Goal: Transaction & Acquisition: Purchase product/service

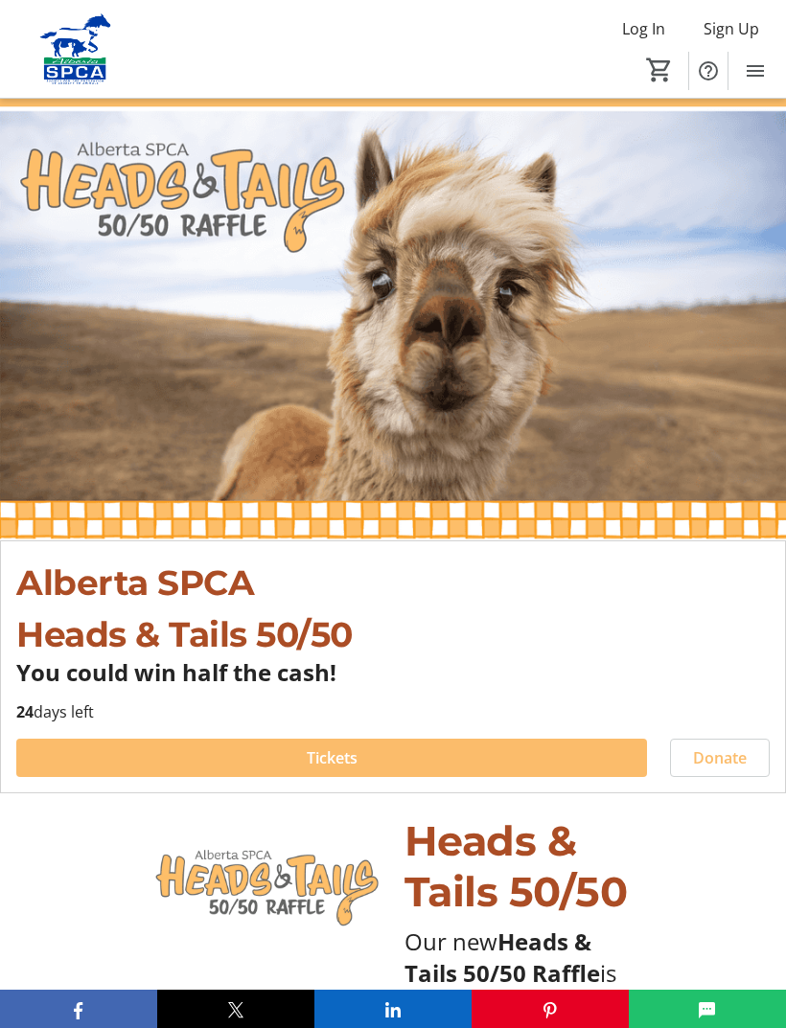
type input "1"
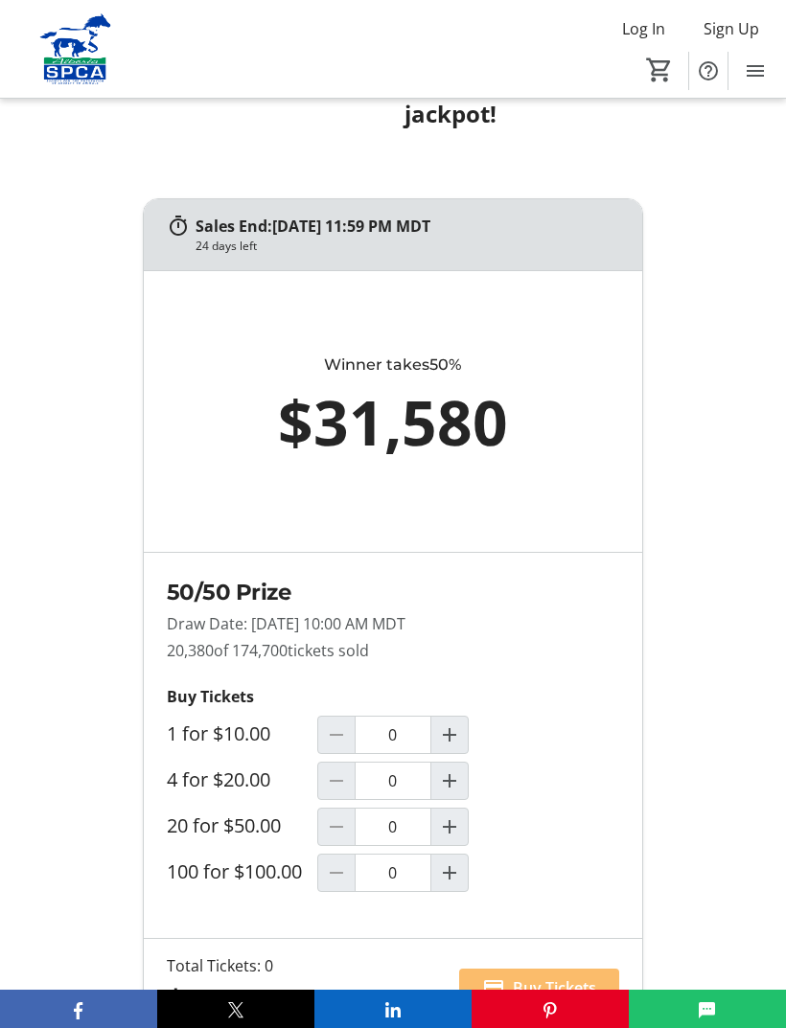
scroll to position [1412, 0]
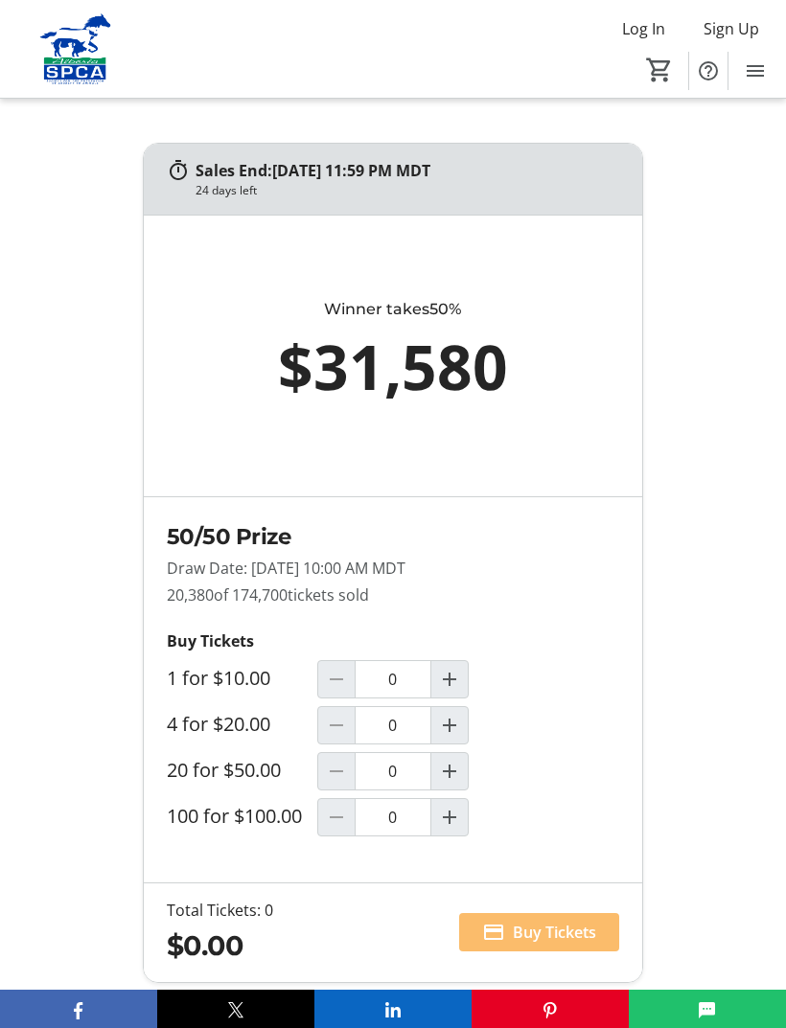
click at [445, 783] on mat-icon "Increment by one" at bounding box center [449, 771] width 23 height 23
type input "1"
click at [556, 944] on span "Buy Tickets" at bounding box center [553, 932] width 83 height 23
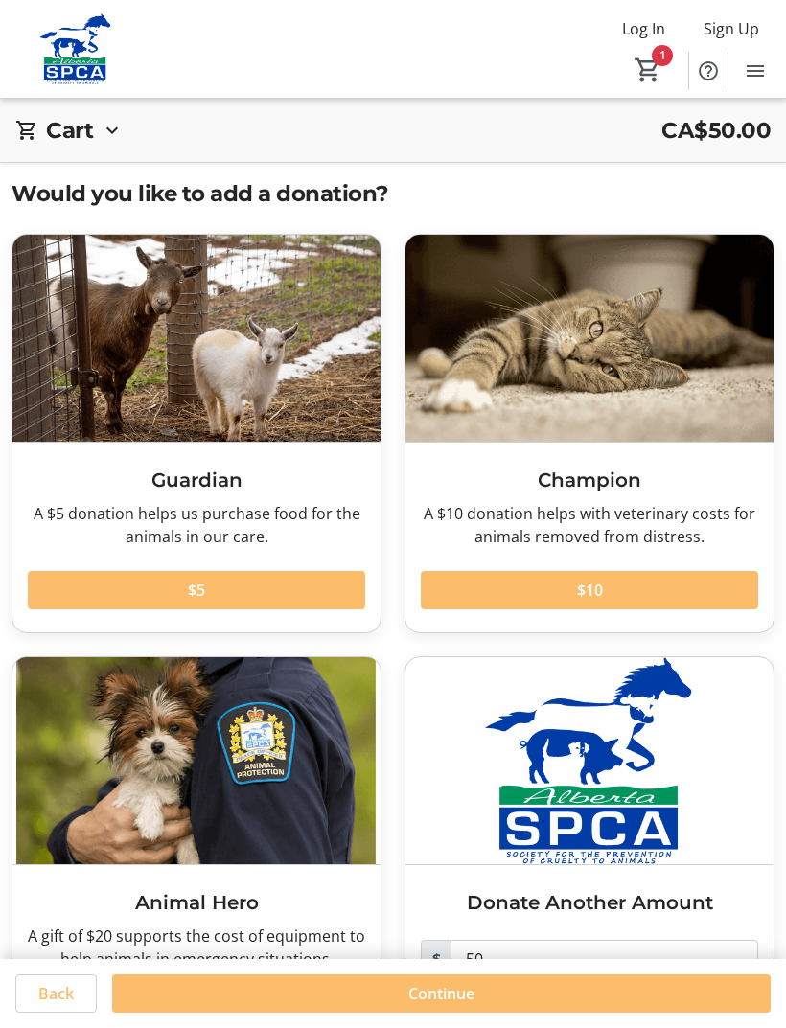
scroll to position [69, 0]
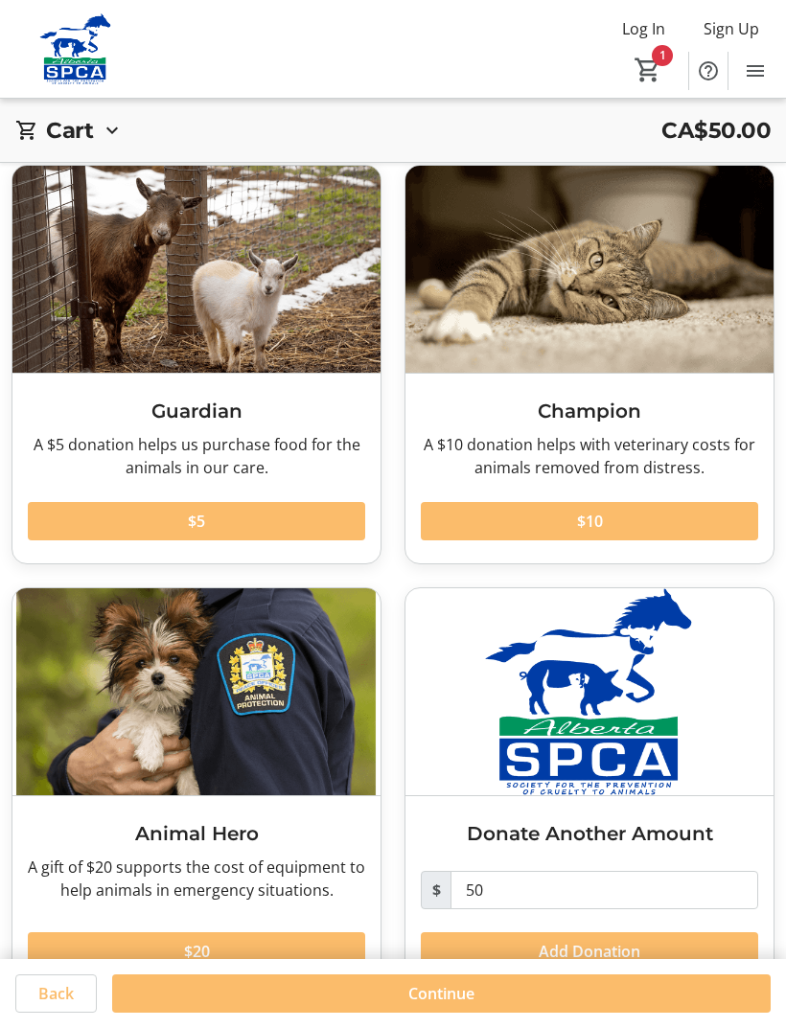
click at [510, 1016] on span at bounding box center [441, 993] width 658 height 46
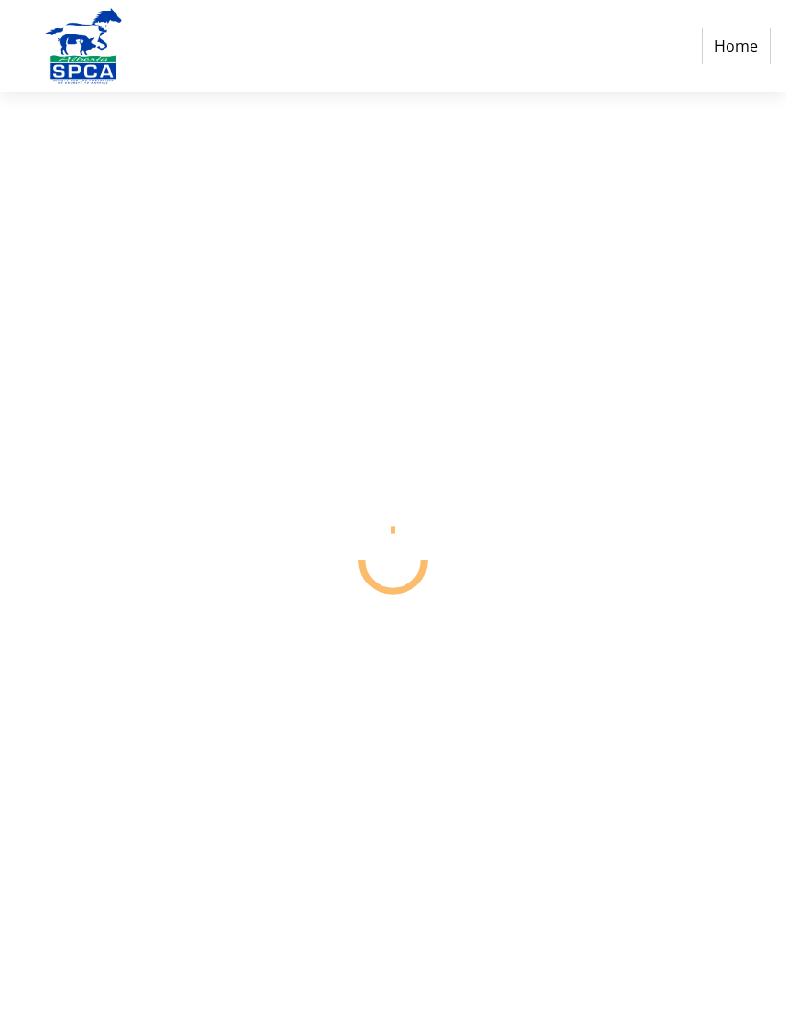
select select "CA"
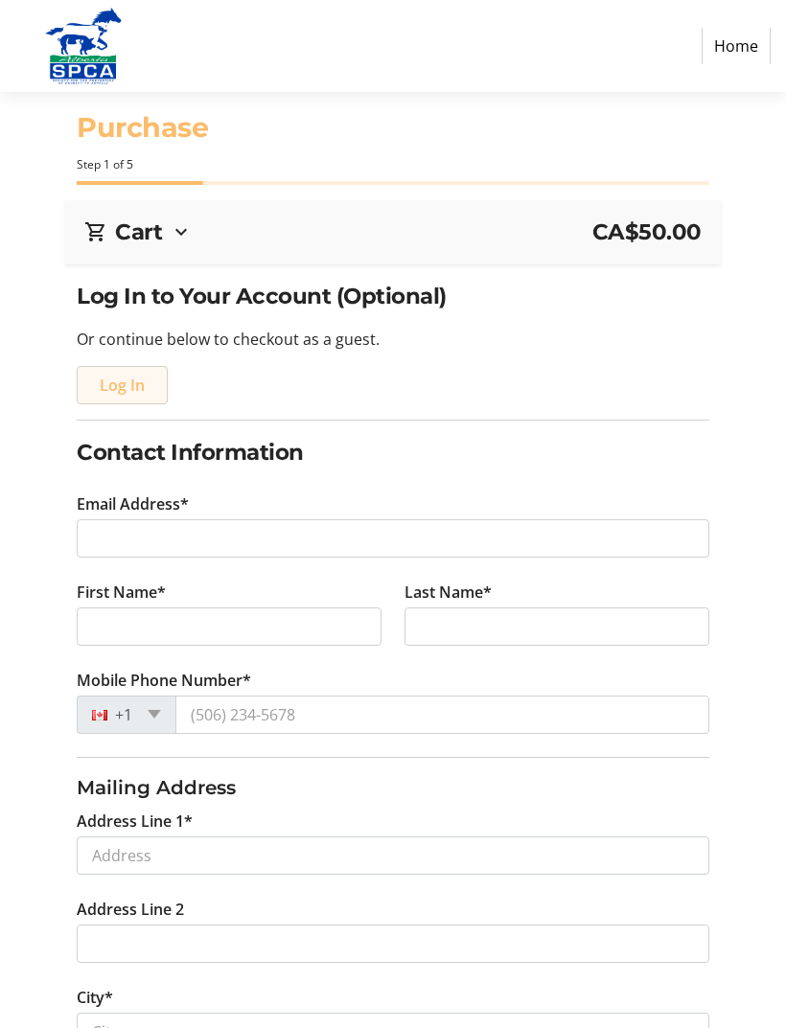
click at [157, 388] on span "button" at bounding box center [122, 385] width 89 height 46
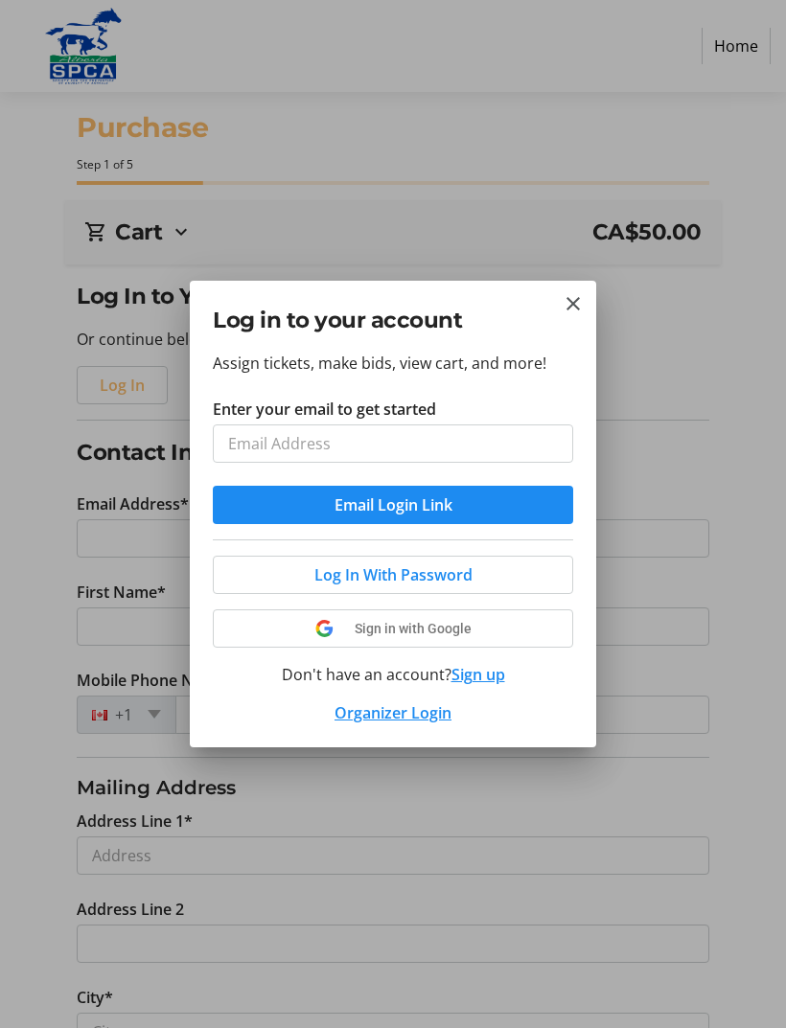
click at [460, 443] on input "Enter your email to get started" at bounding box center [393, 443] width 360 height 38
click at [0, 0] on tr-donor-auth-dialog-ui "Log in to your account Assign tickets, make bids, view cart, and more! Enter yo…" at bounding box center [0, 0] width 0 height 0
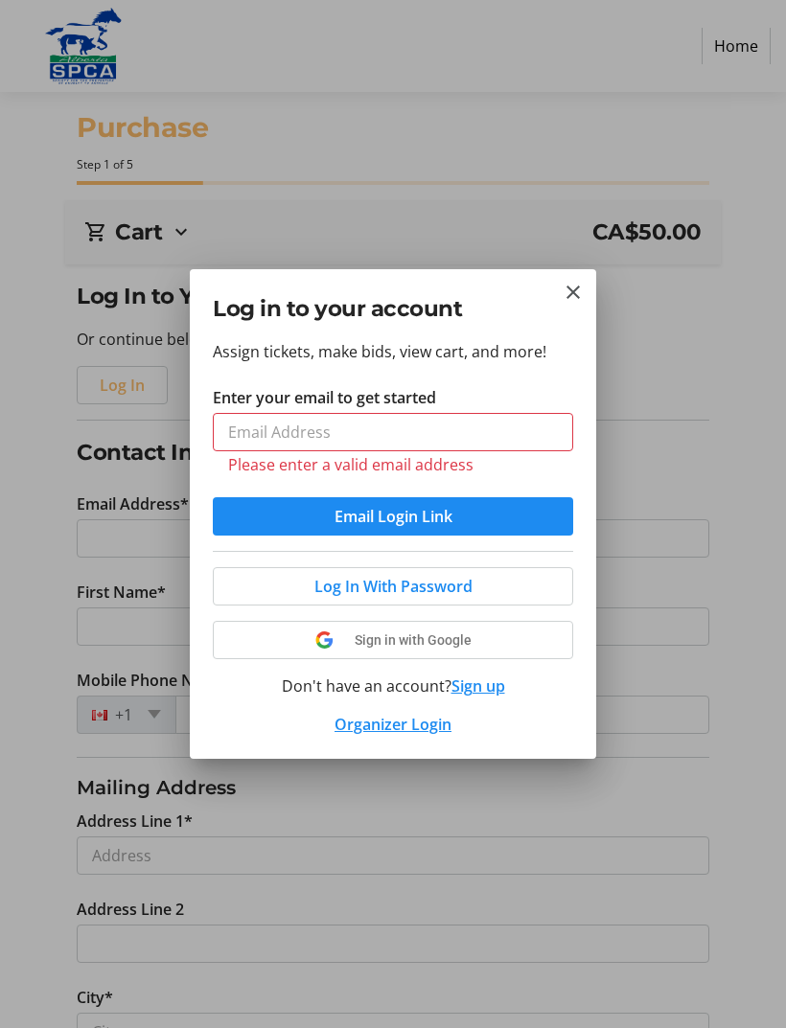
click at [566, 294] on mat-icon "Close" at bounding box center [572, 292] width 23 height 23
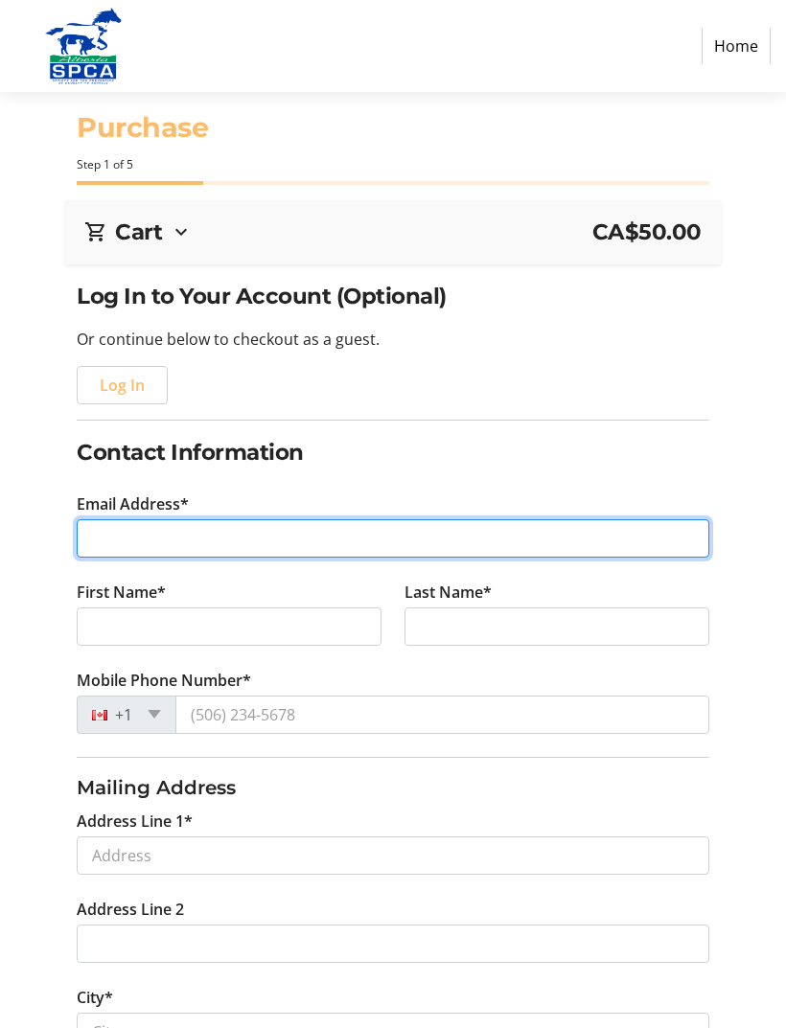
click at [224, 519] on input "Email Address*" at bounding box center [392, 538] width 631 height 38
type input "[EMAIL_ADDRESS][PERSON_NAME]@ca"
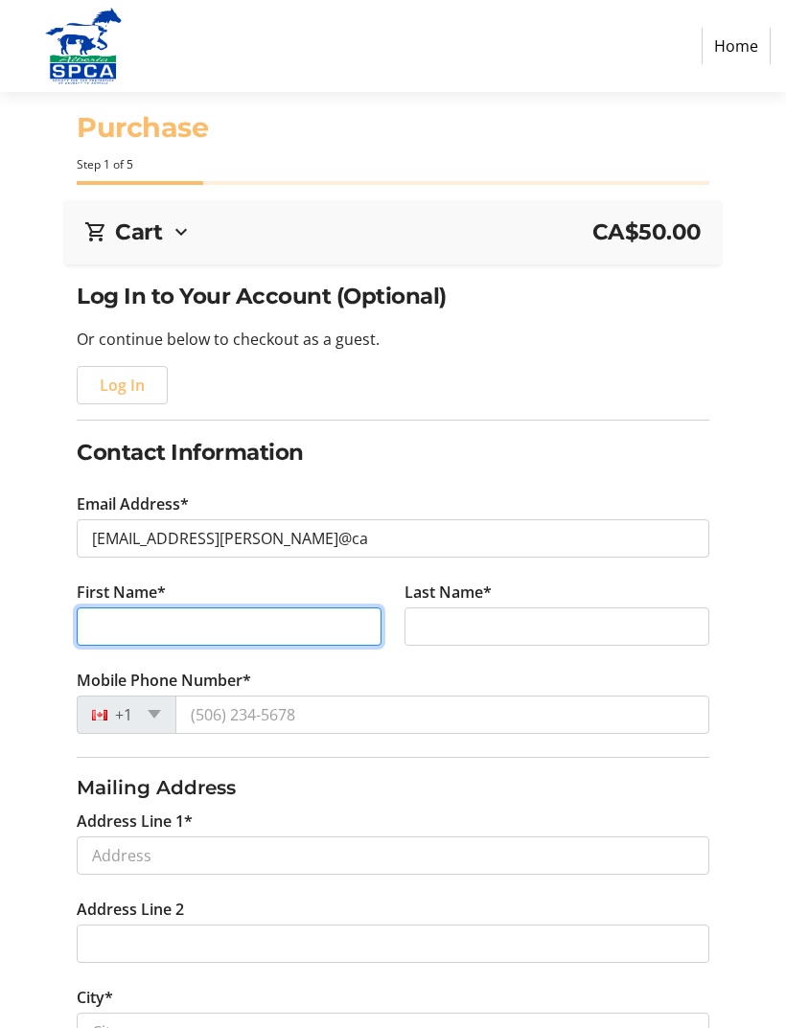
click at [309, 624] on tr-form-field "First Name*" at bounding box center [229, 625] width 328 height 88
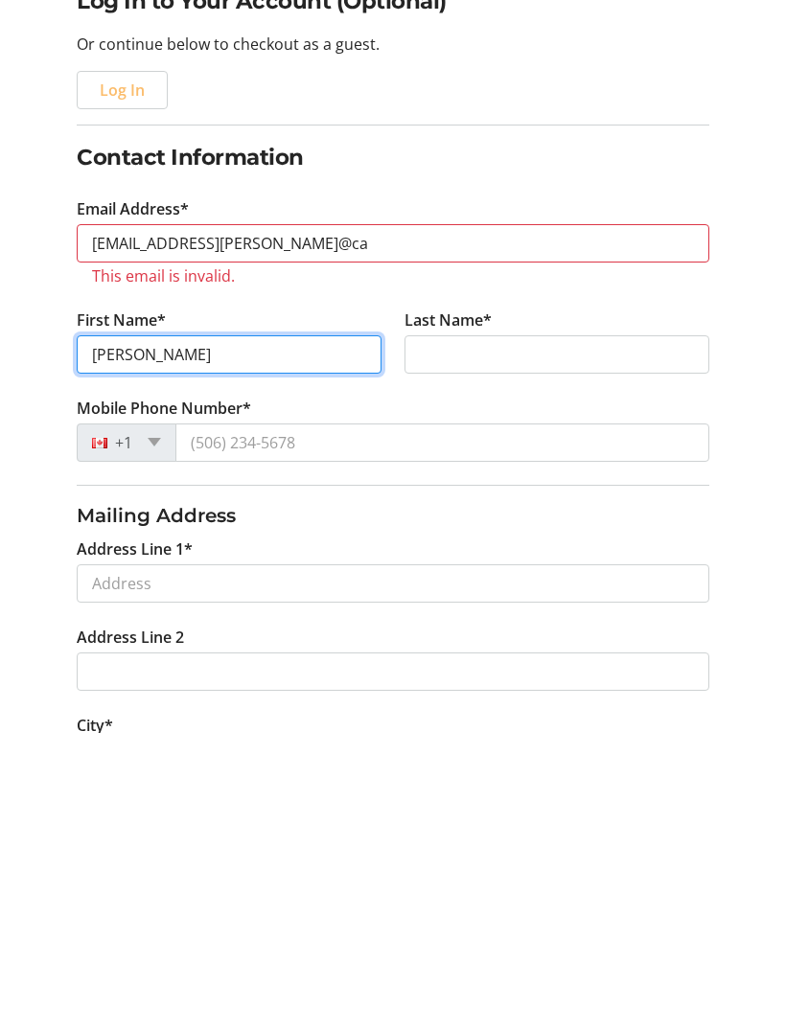
type input "[PERSON_NAME]"
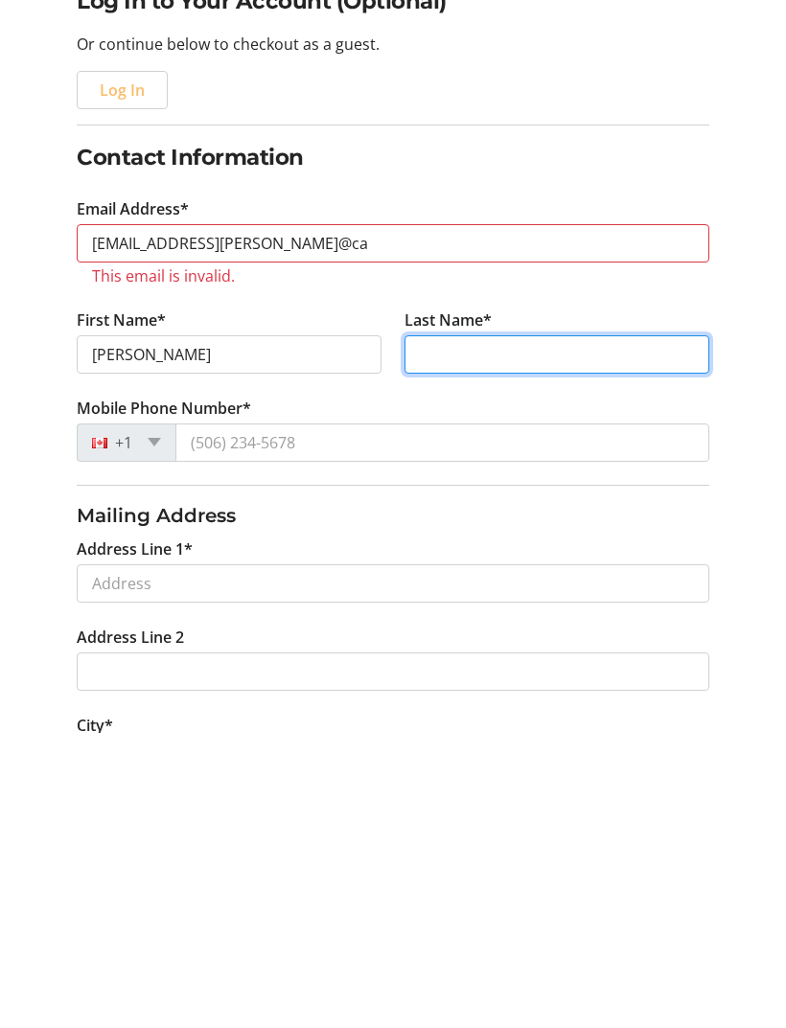
click at [558, 630] on input "Last Name*" at bounding box center [556, 649] width 305 height 38
type input "[PERSON_NAME]"
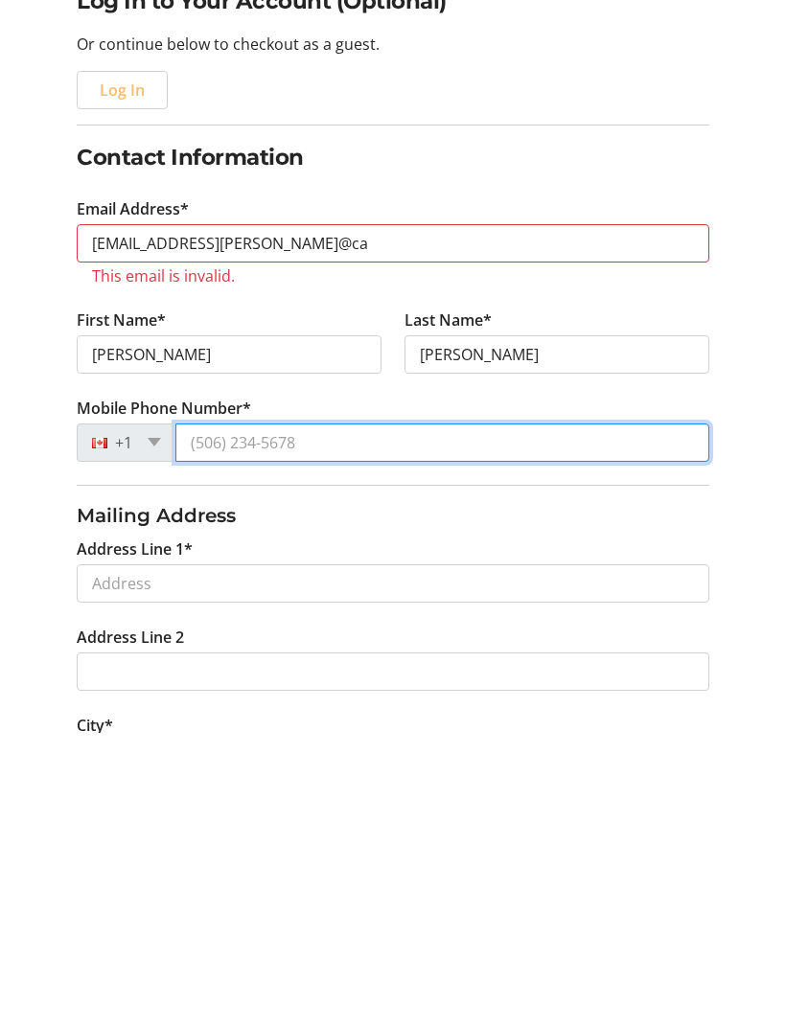
click at [354, 718] on input "Mobile Phone Number*" at bounding box center [441, 737] width 533 height 38
type input "[PHONE_NUMBER]"
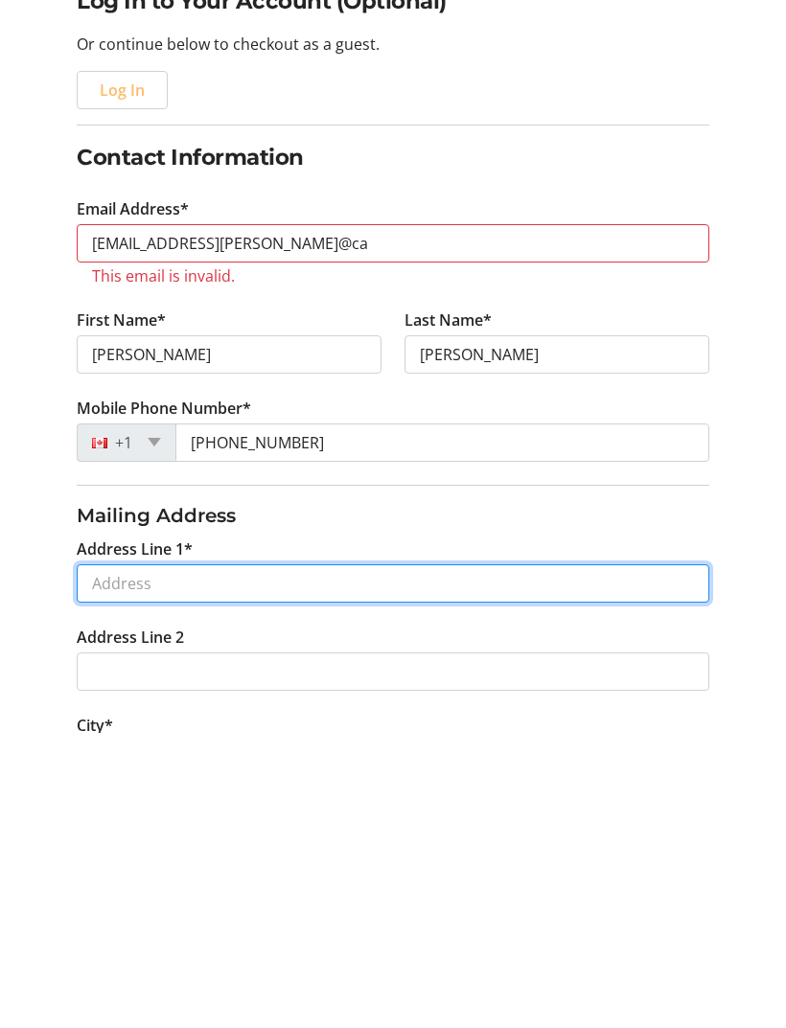
click at [415, 859] on input "Address Line 1*" at bounding box center [392, 878] width 631 height 38
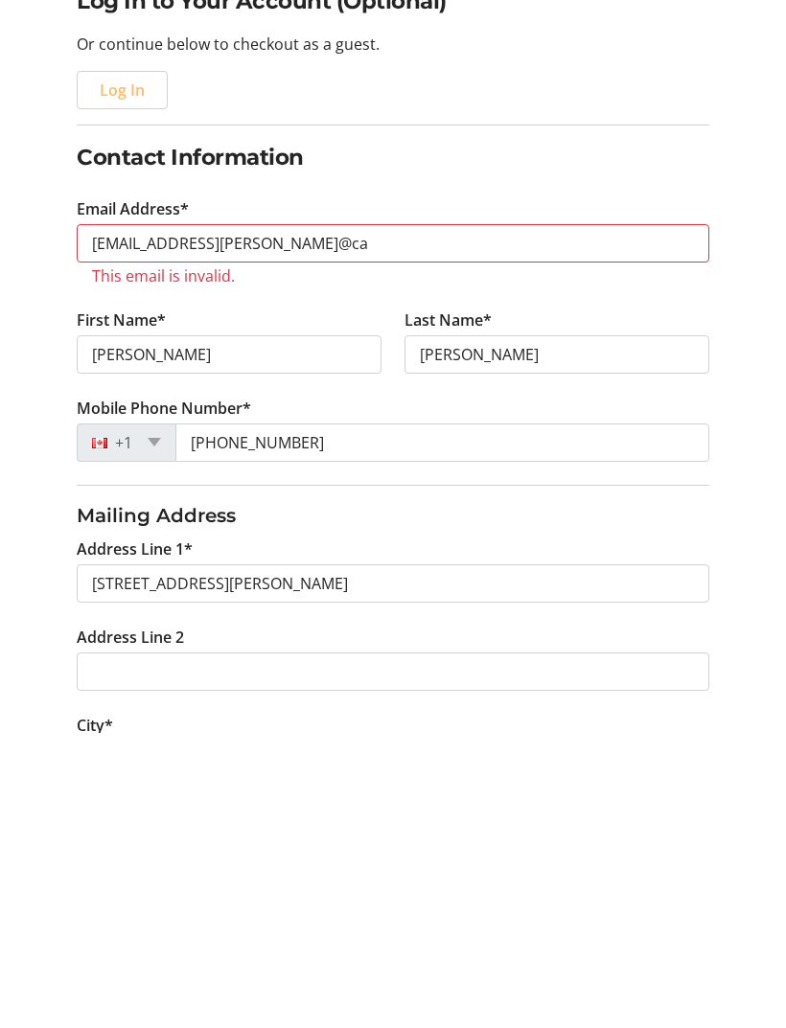
scroll to position [295, 0]
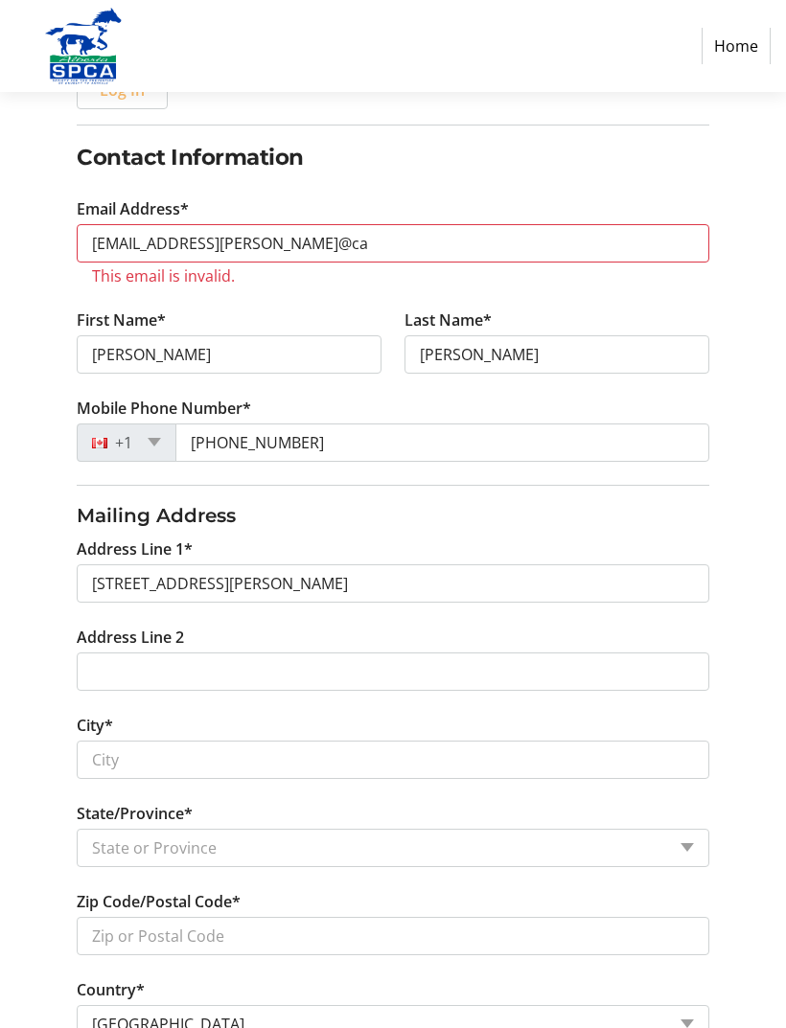
type input "[STREET_ADDRESS]"
type input "Cochrane"
select select "AB"
type input "T4C 1P3"
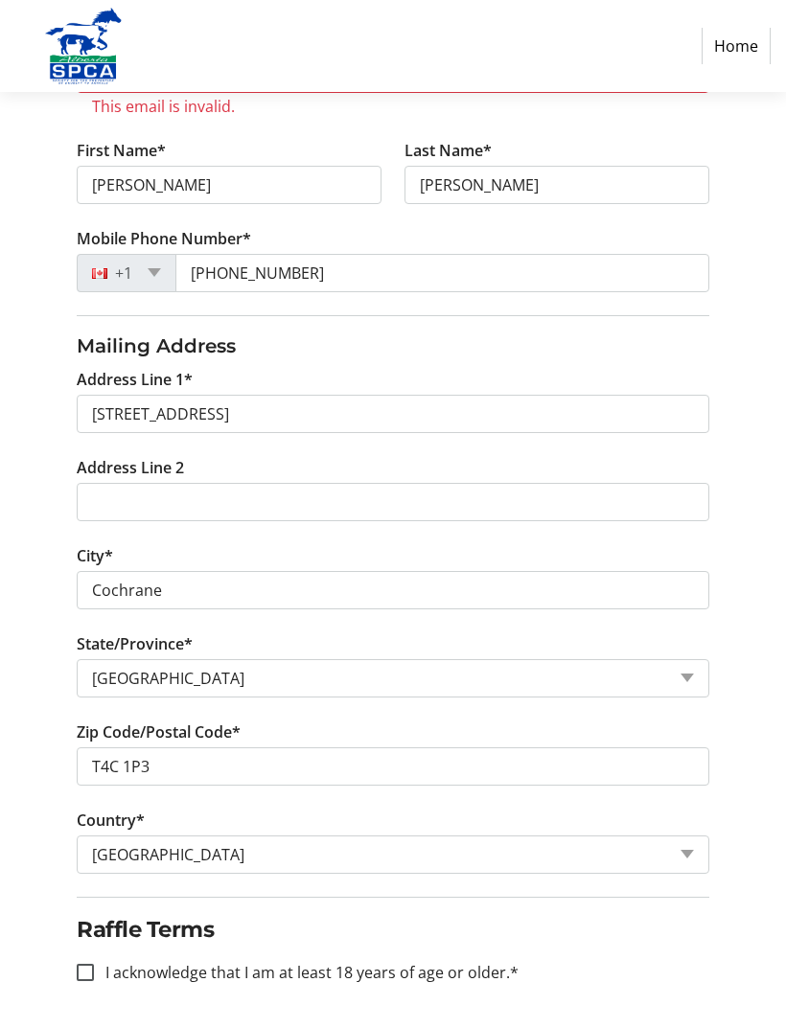
scroll to position [489, 0]
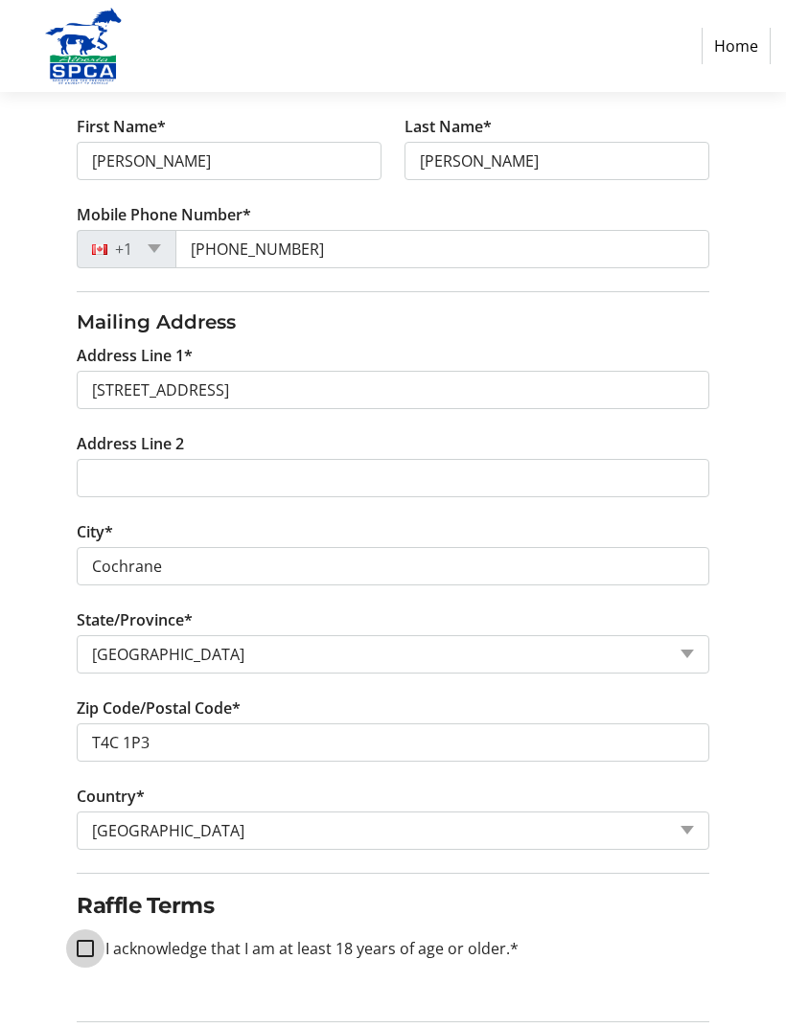
click at [85, 951] on input "I acknowledge that I am at least 18 years of age or older.*" at bounding box center [85, 948] width 17 height 17
checkbox input "true"
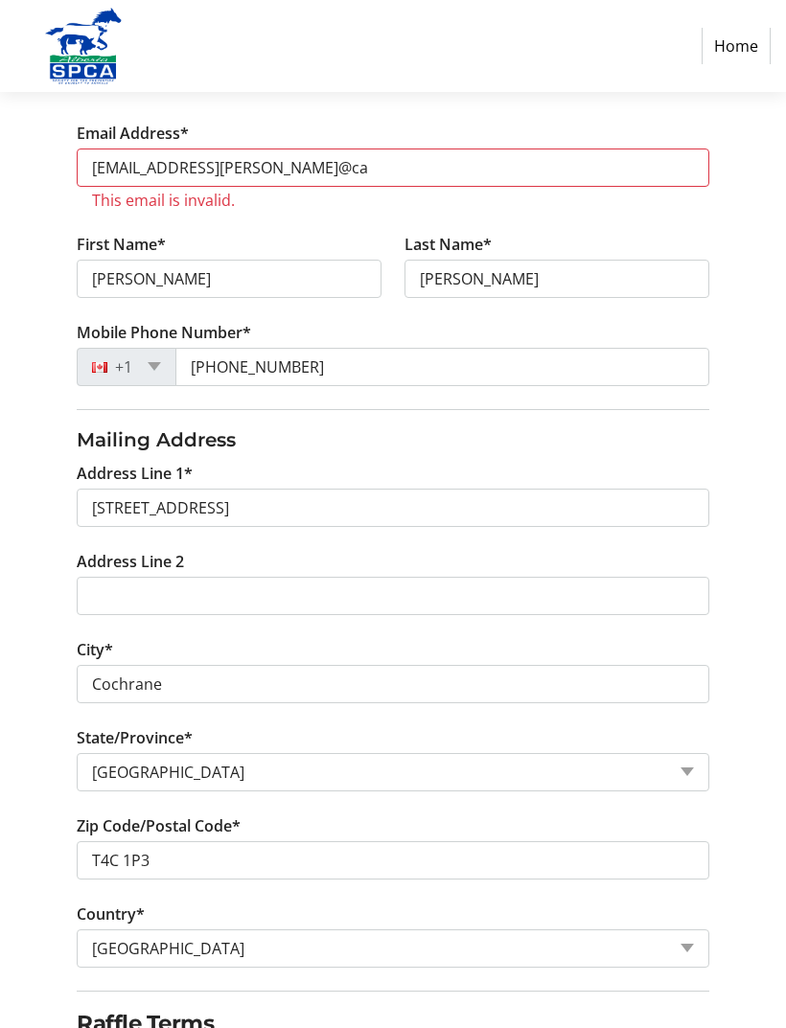
scroll to position [368, 0]
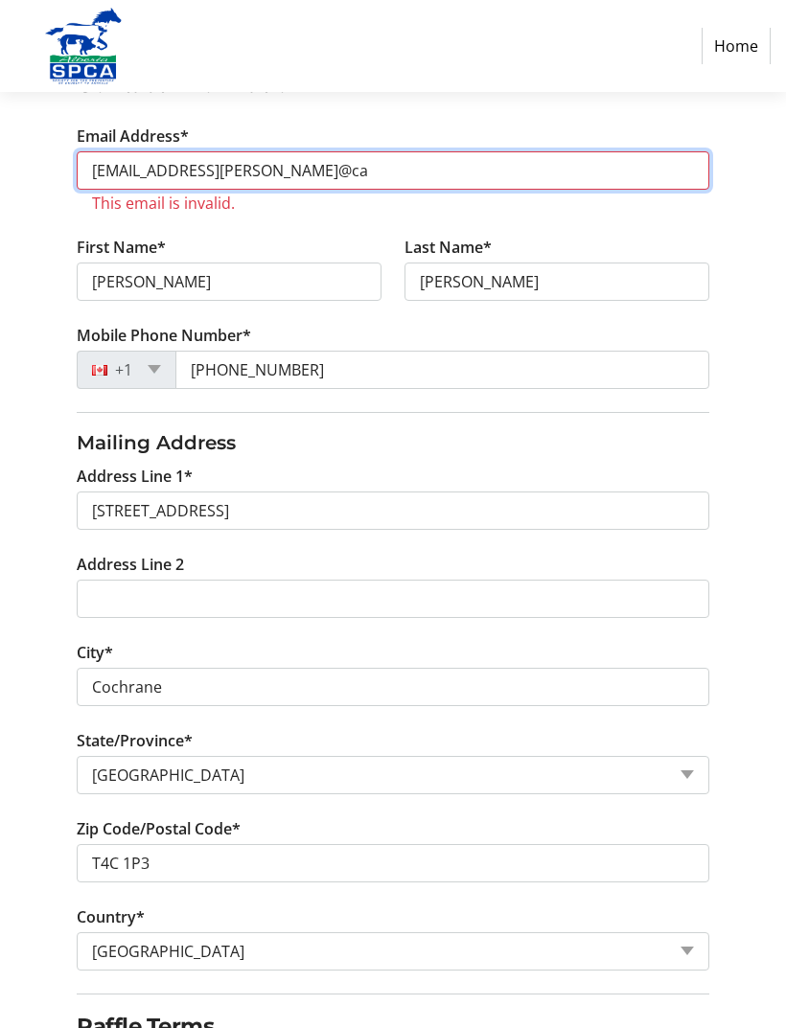
click at [233, 183] on input "[EMAIL_ADDRESS][PERSON_NAME]@ca" at bounding box center [392, 170] width 631 height 38
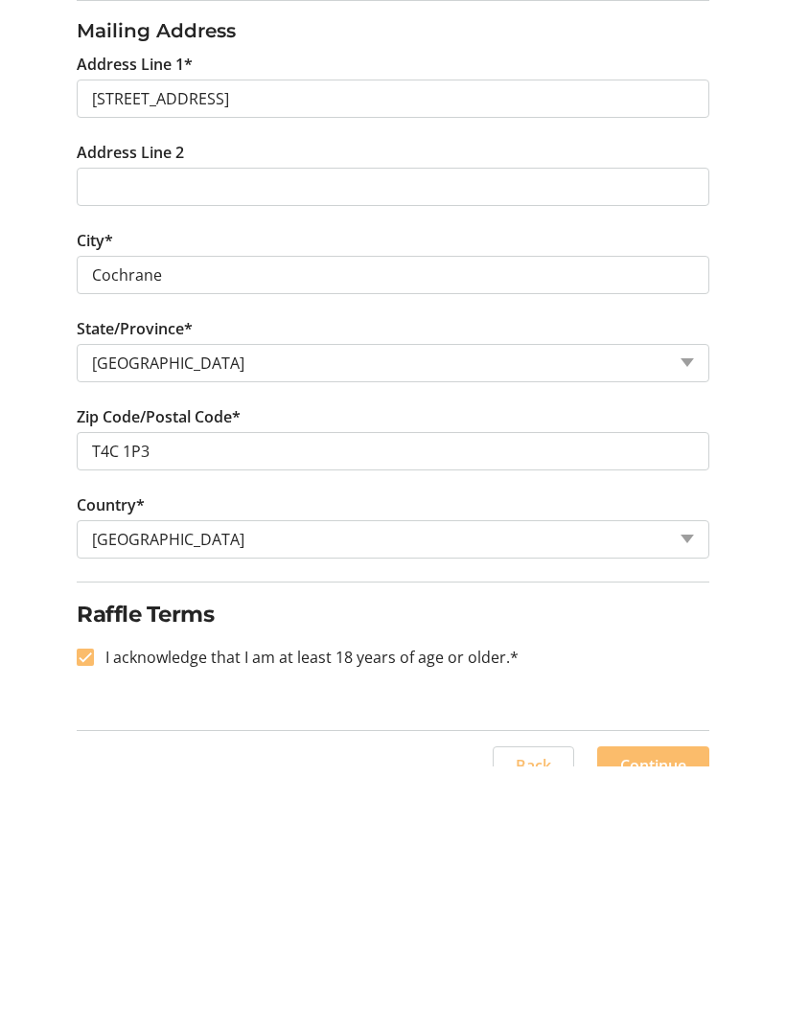
scroll to position [527, 0]
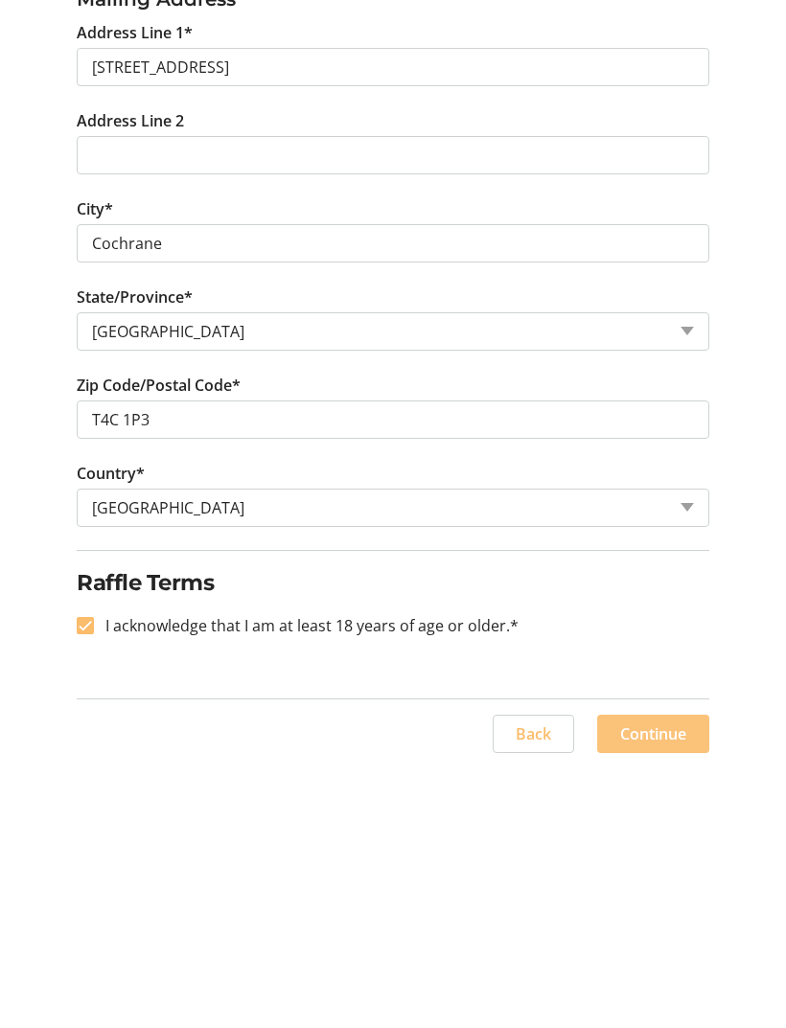
type input "[EMAIL_ADDRESS][PERSON_NAME][DOMAIN_NAME]"
click at [659, 984] on span "Continue" at bounding box center [653, 995] width 66 height 23
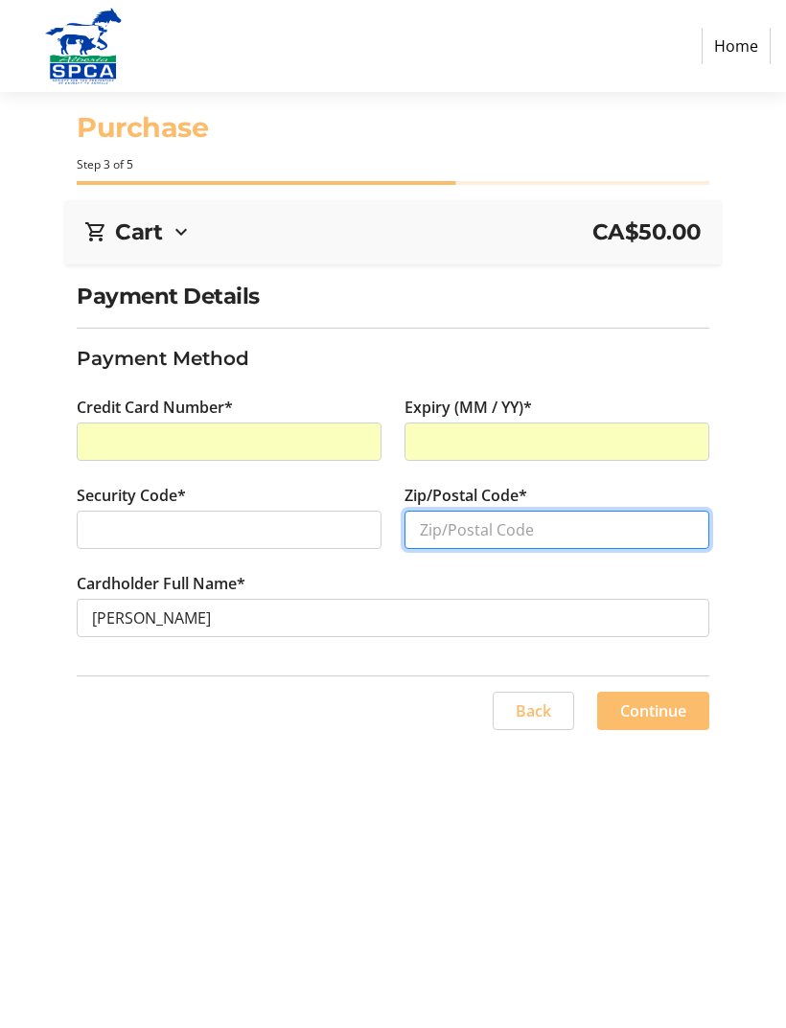
click at [478, 530] on input "Zip/Postal Code*" at bounding box center [556, 530] width 305 height 38
type input "T4C1P3"
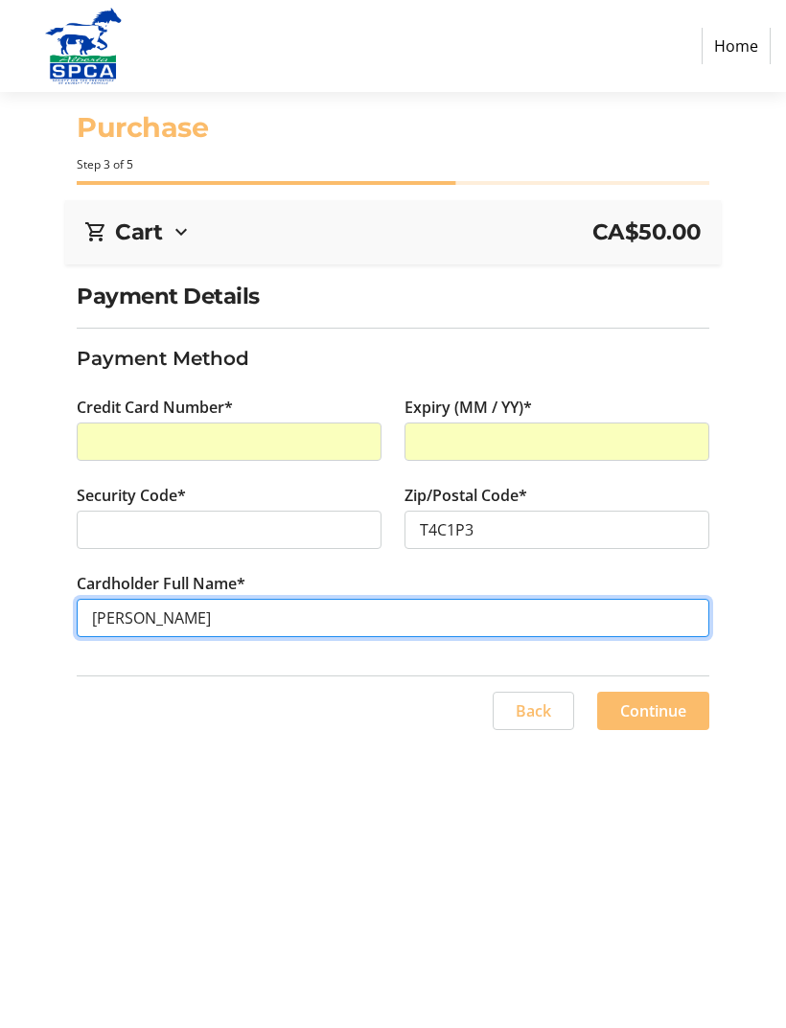
click at [146, 614] on input "[PERSON_NAME]" at bounding box center [392, 618] width 631 height 38
type input "[PERSON_NAME]"
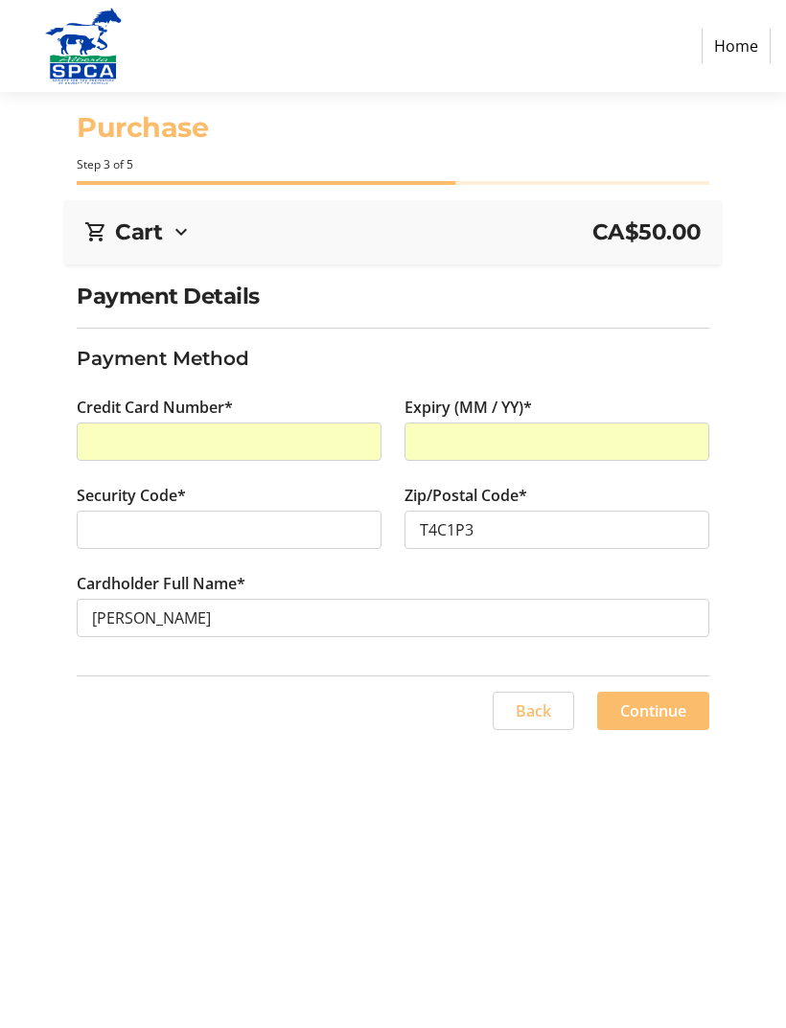
click at [660, 702] on span "Continue" at bounding box center [653, 710] width 66 height 23
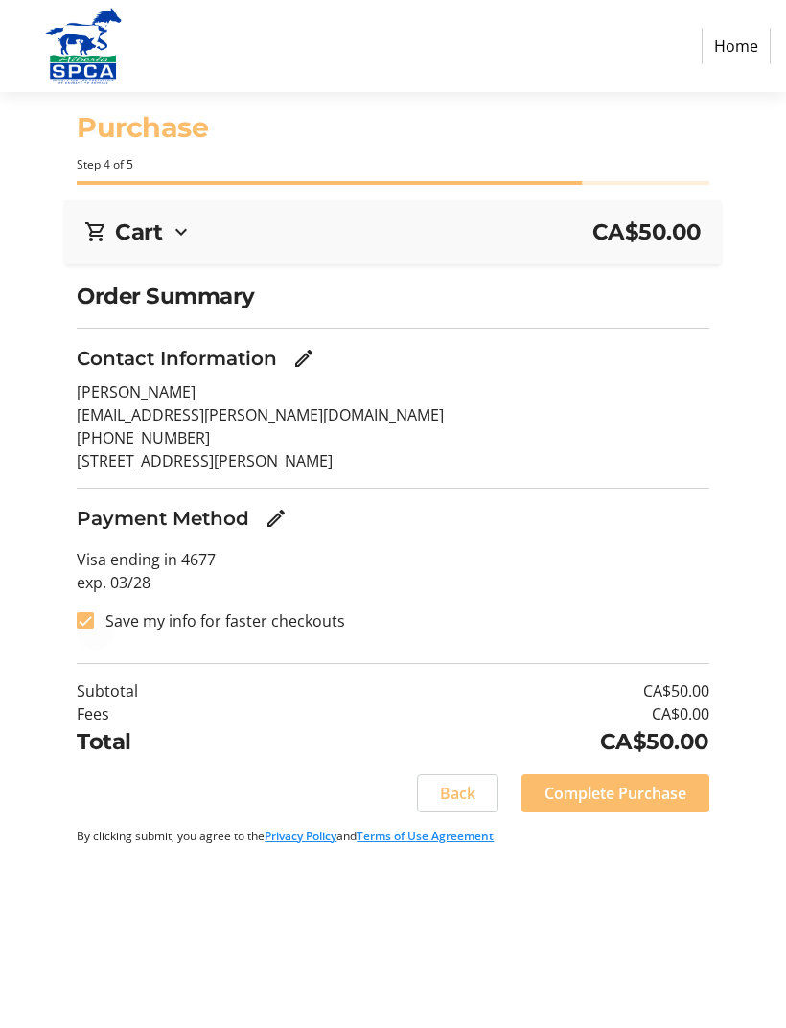
click at [78, 627] on div at bounding box center [85, 621] width 46 height 46
checkbox input "false"
click at [611, 783] on span "Complete Purchase" at bounding box center [615, 793] width 142 height 23
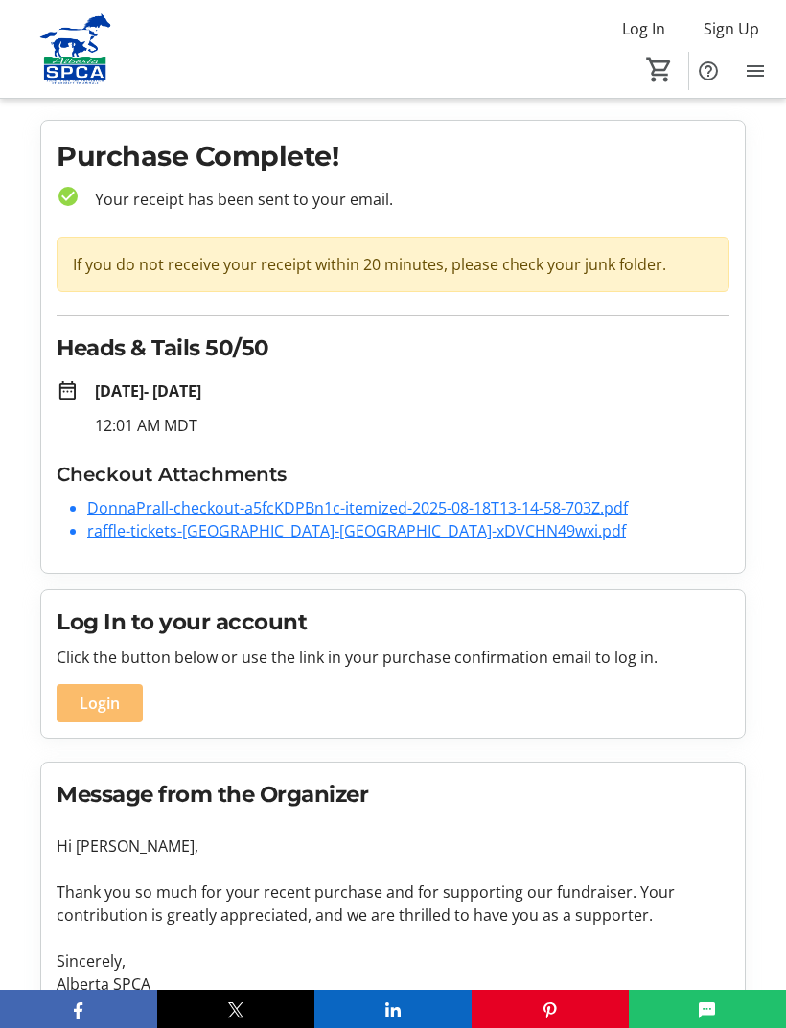
click at [595, 504] on link "DonnaPrall-checkout-a5fcKDPBn1c-itemized-2025-08-18T13-14-58-703Z.pdf" at bounding box center [357, 507] width 540 height 21
click at [371, 534] on link "raffle-tickets-[GEOGRAPHIC_DATA]-[GEOGRAPHIC_DATA]-xDVCHN49wxi.pdf" at bounding box center [356, 530] width 538 height 21
